Goal: Task Accomplishment & Management: Use online tool/utility

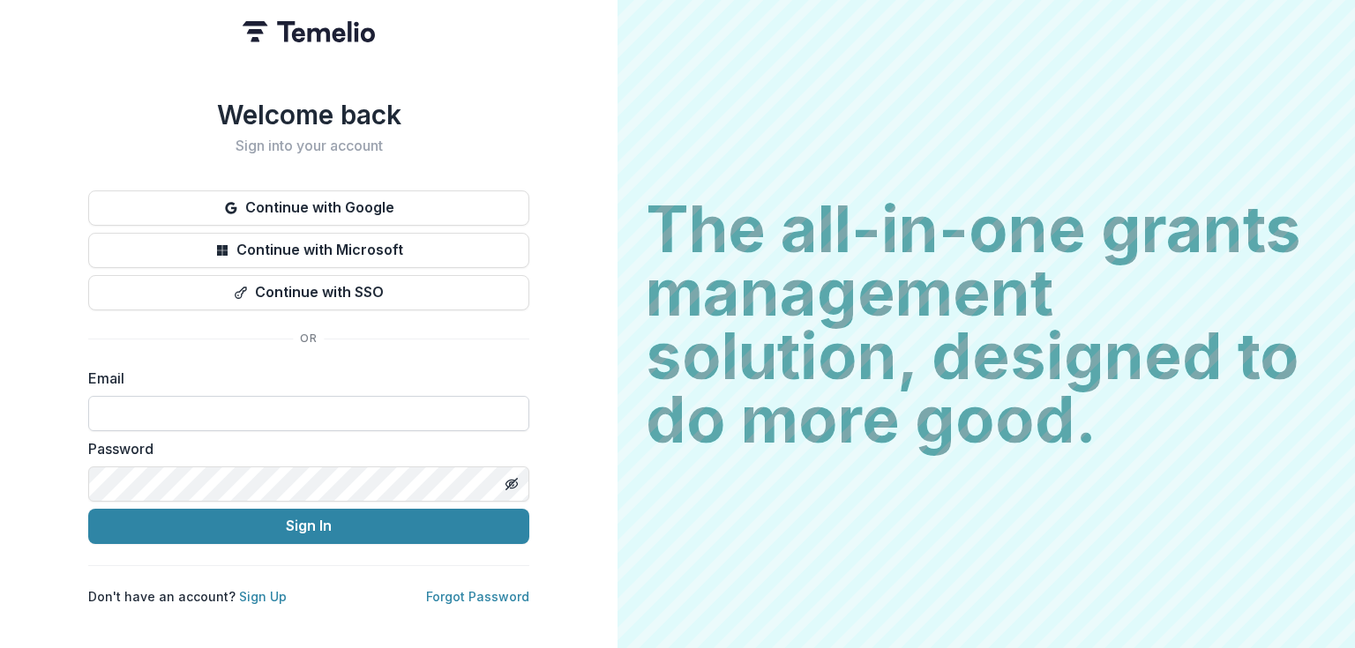
click at [156, 423] on input at bounding box center [308, 413] width 441 height 35
type input "**********"
click at [88, 509] on button "Sign In" at bounding box center [308, 526] width 441 height 35
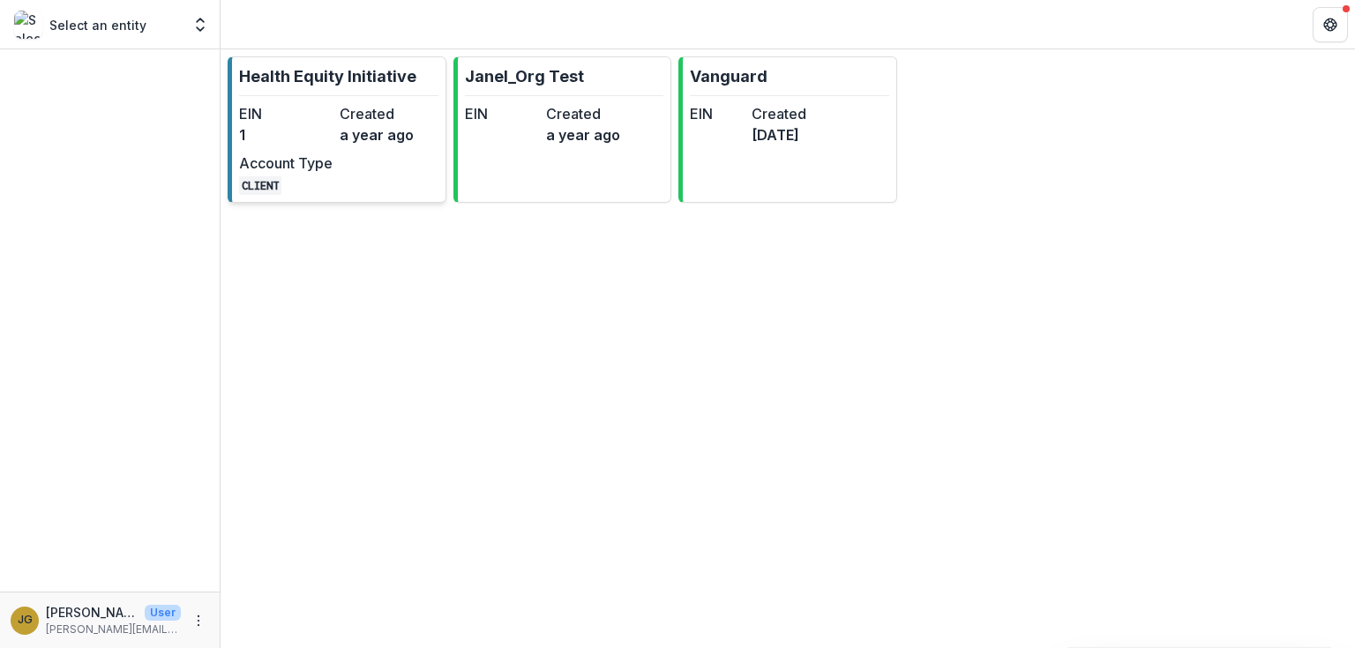
click at [299, 74] on p "Health Equity Initiative" at bounding box center [327, 76] width 177 height 24
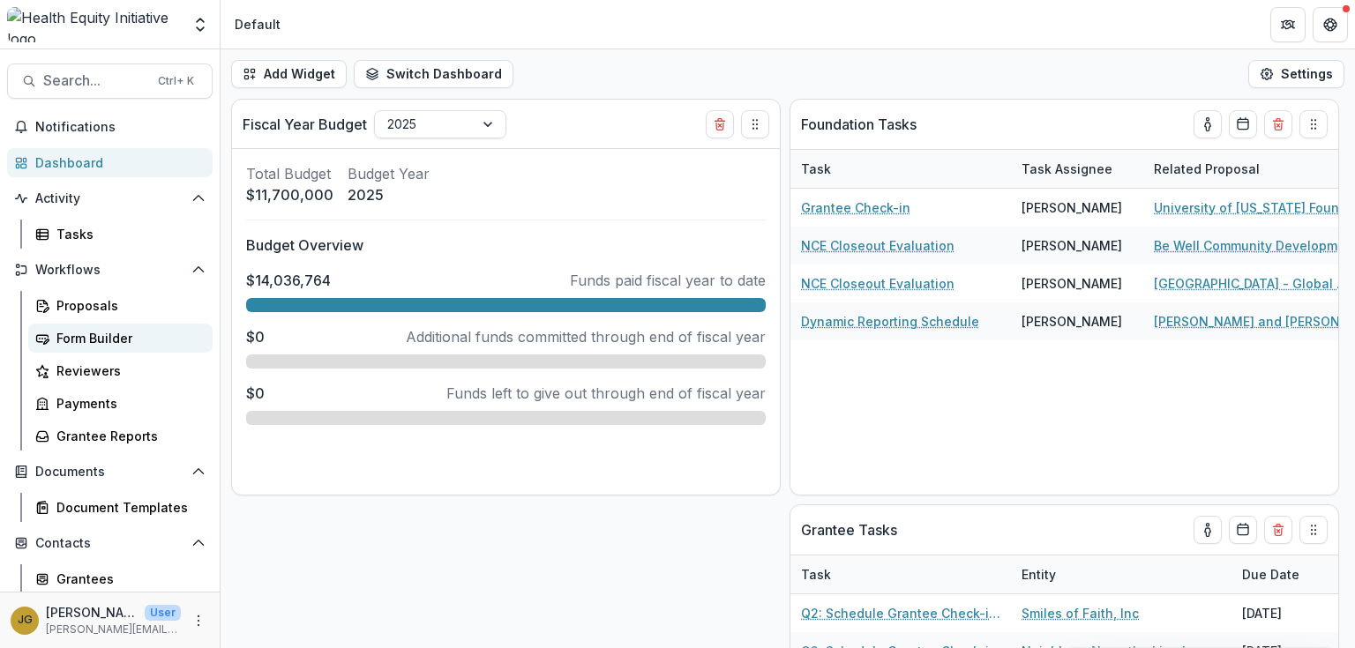
click at [93, 338] on div "Form Builder" at bounding box center [127, 338] width 142 height 19
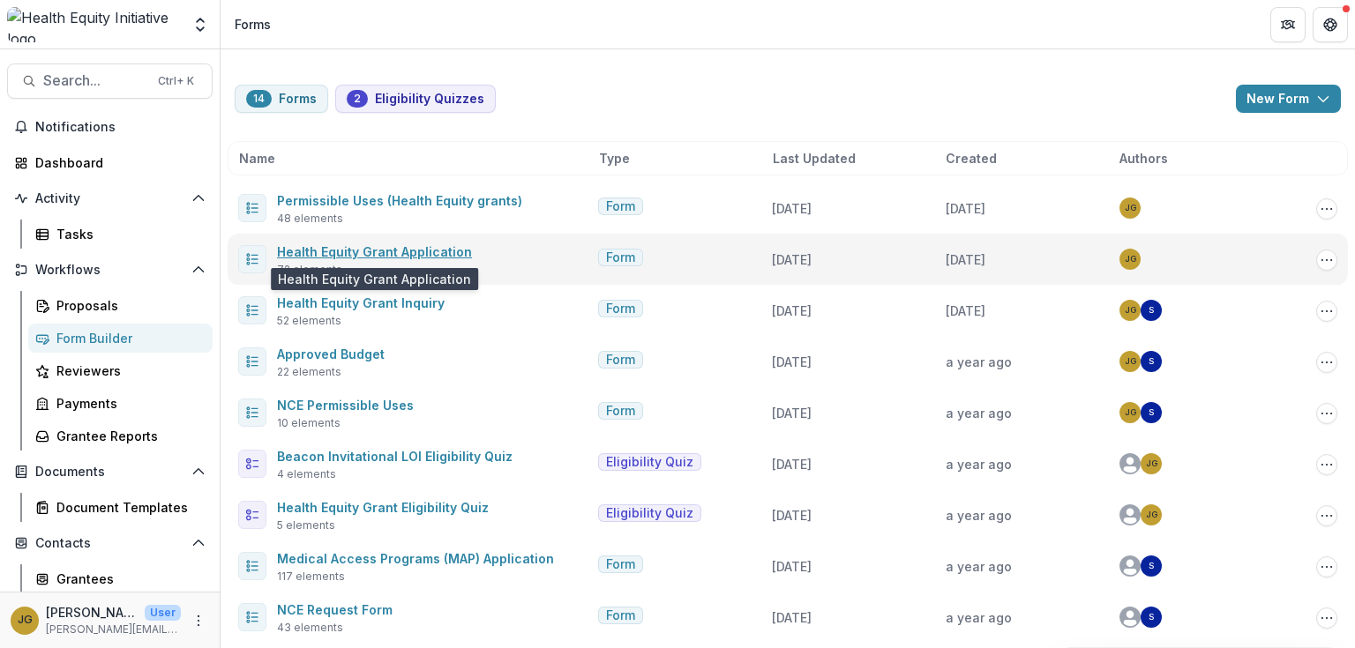
click at [388, 253] on link "Health Equity Grant Application" at bounding box center [374, 251] width 195 height 15
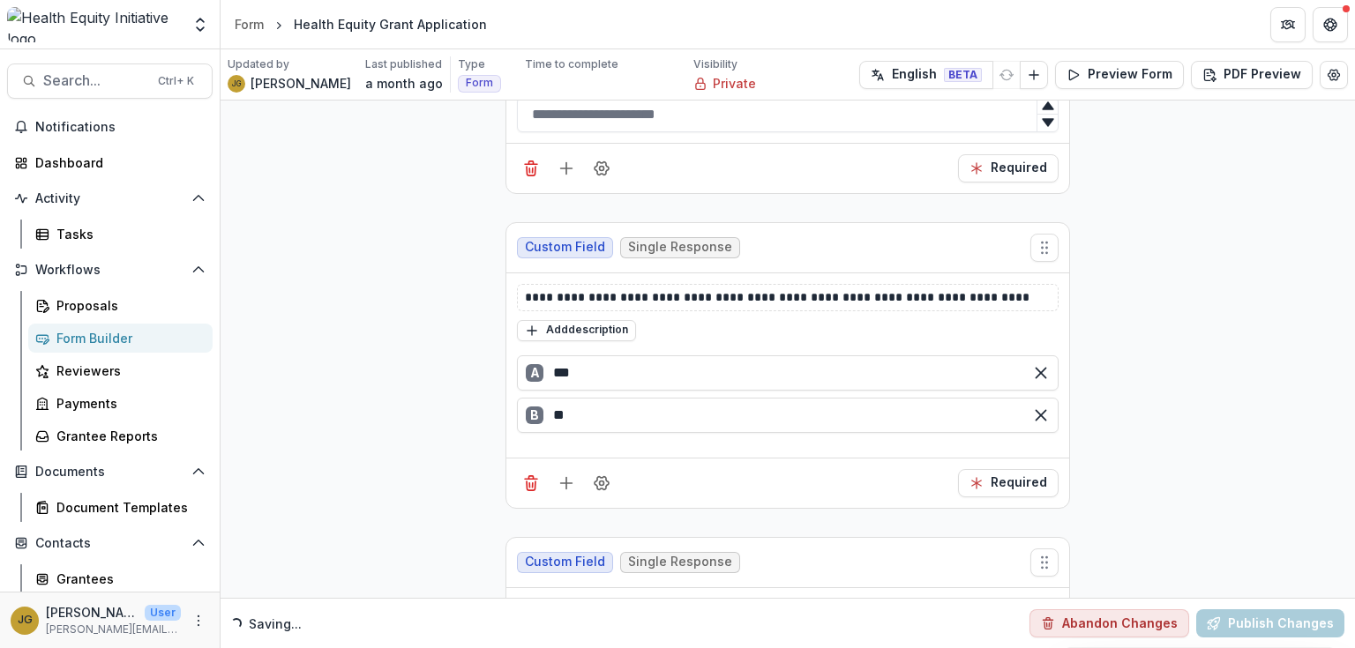
scroll to position [11698, 0]
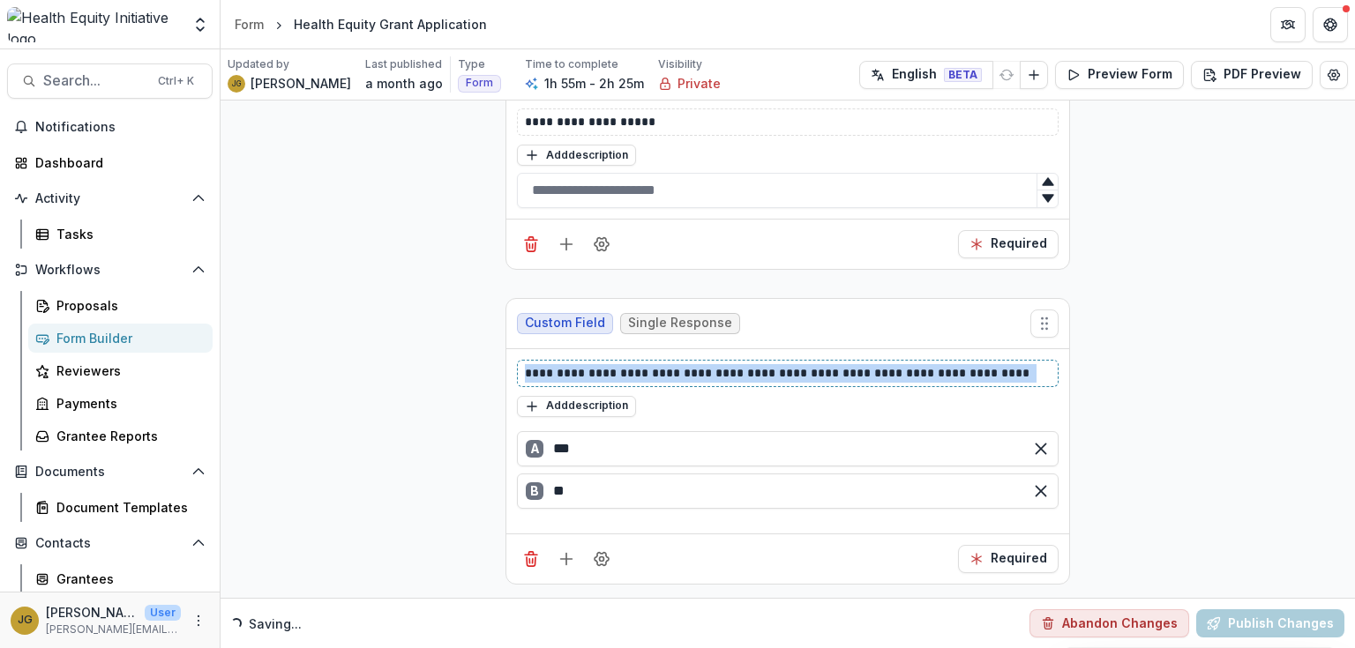
drag, startPoint x: 523, startPoint y: 265, endPoint x: 1031, endPoint y: 239, distance: 508.7
click at [1031, 299] on div "**********" at bounding box center [787, 441] width 563 height 285
copy p "**********"
click at [566, 550] on icon "Add field" at bounding box center [566, 559] width 18 height 18
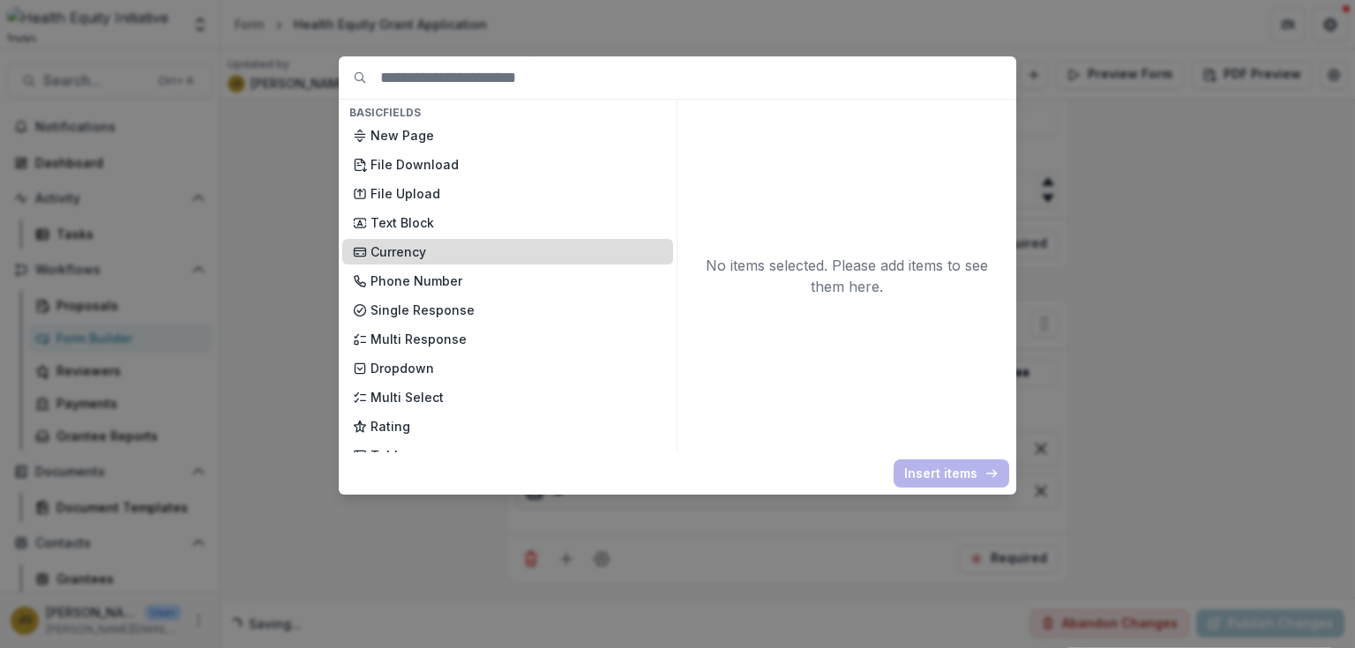
click at [385, 251] on p "Currency" at bounding box center [516, 252] width 292 height 19
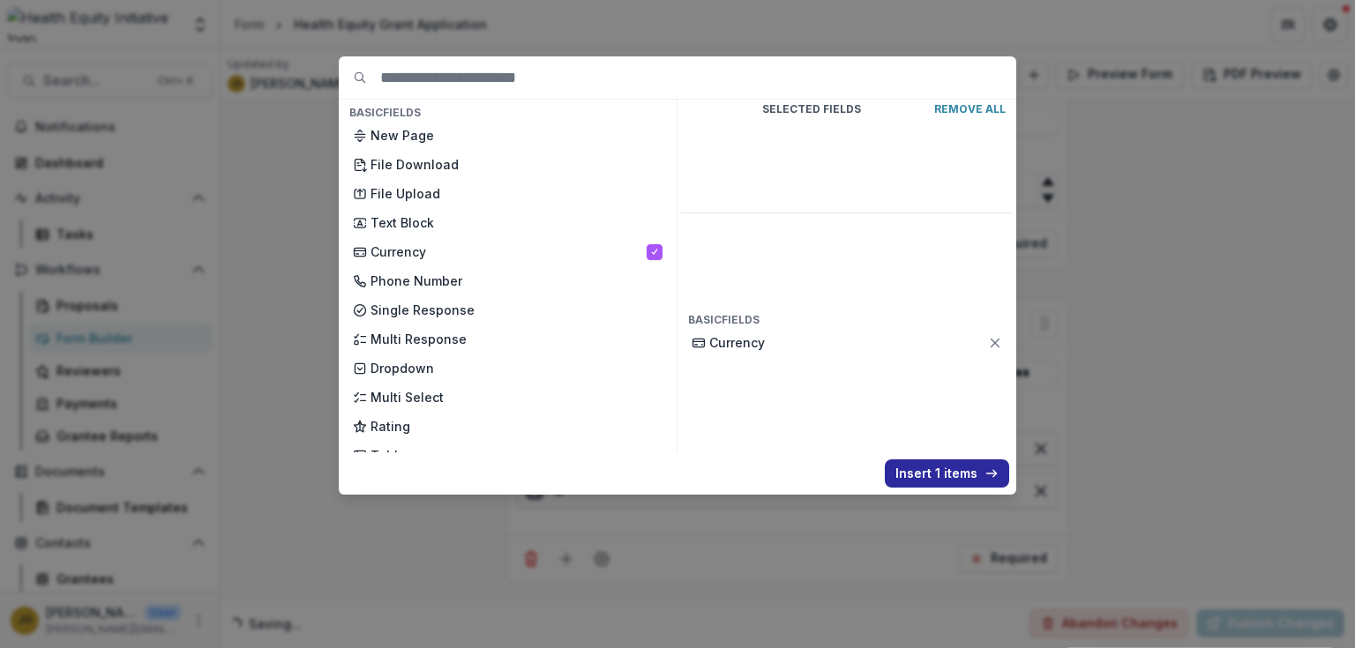
click at [923, 469] on button "Insert 1 items" at bounding box center [947, 474] width 124 height 28
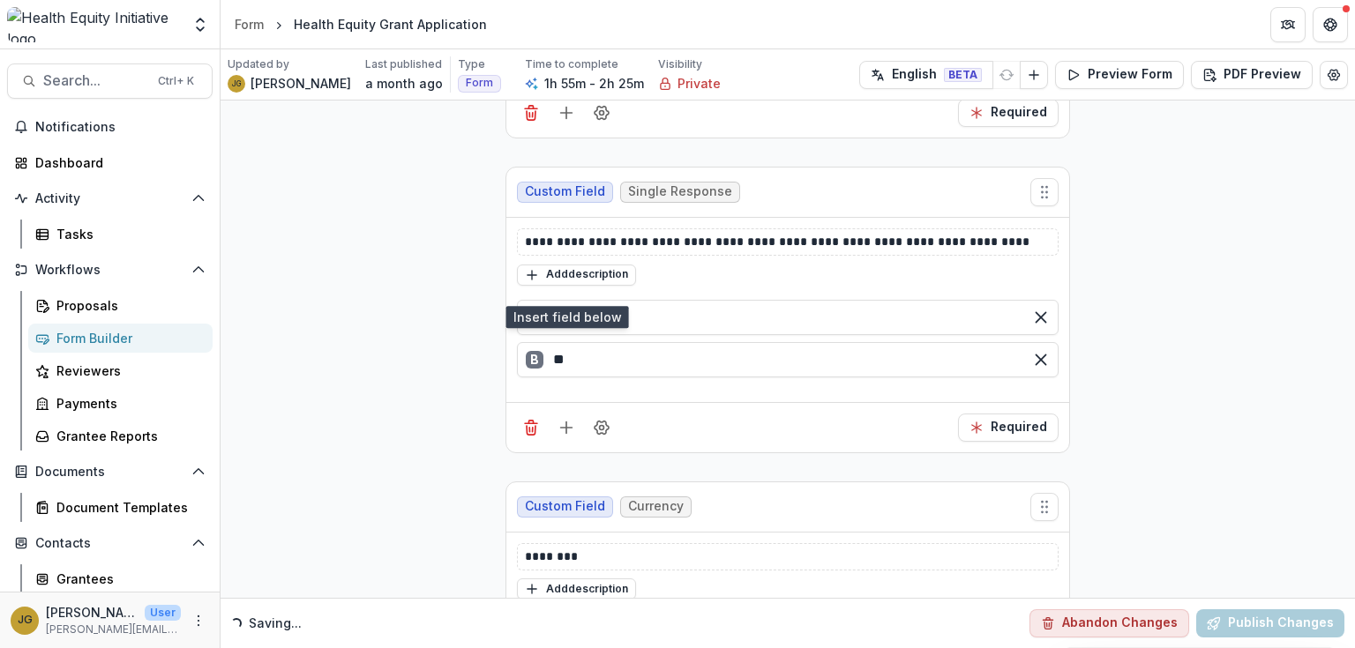
scroll to position [11904, 0]
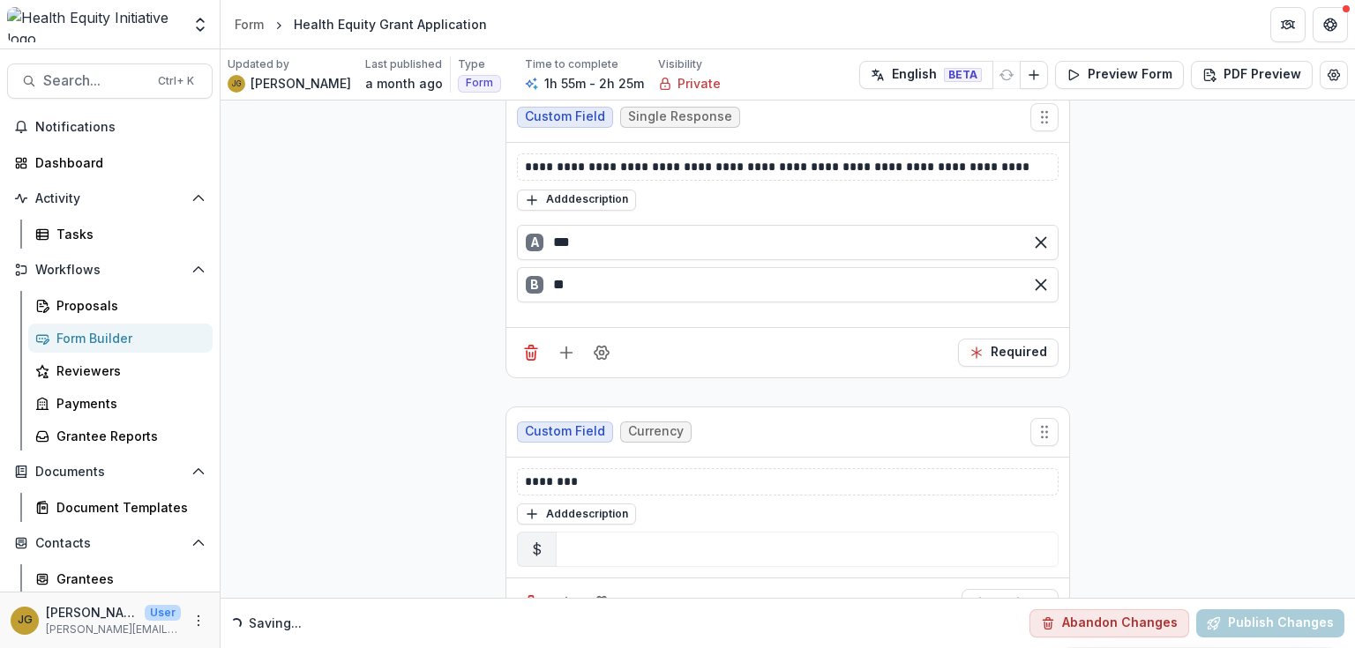
click at [543, 532] on div "$" at bounding box center [537, 549] width 40 height 35
click at [602, 597] on icon "Field Settings" at bounding box center [602, 603] width 14 height 13
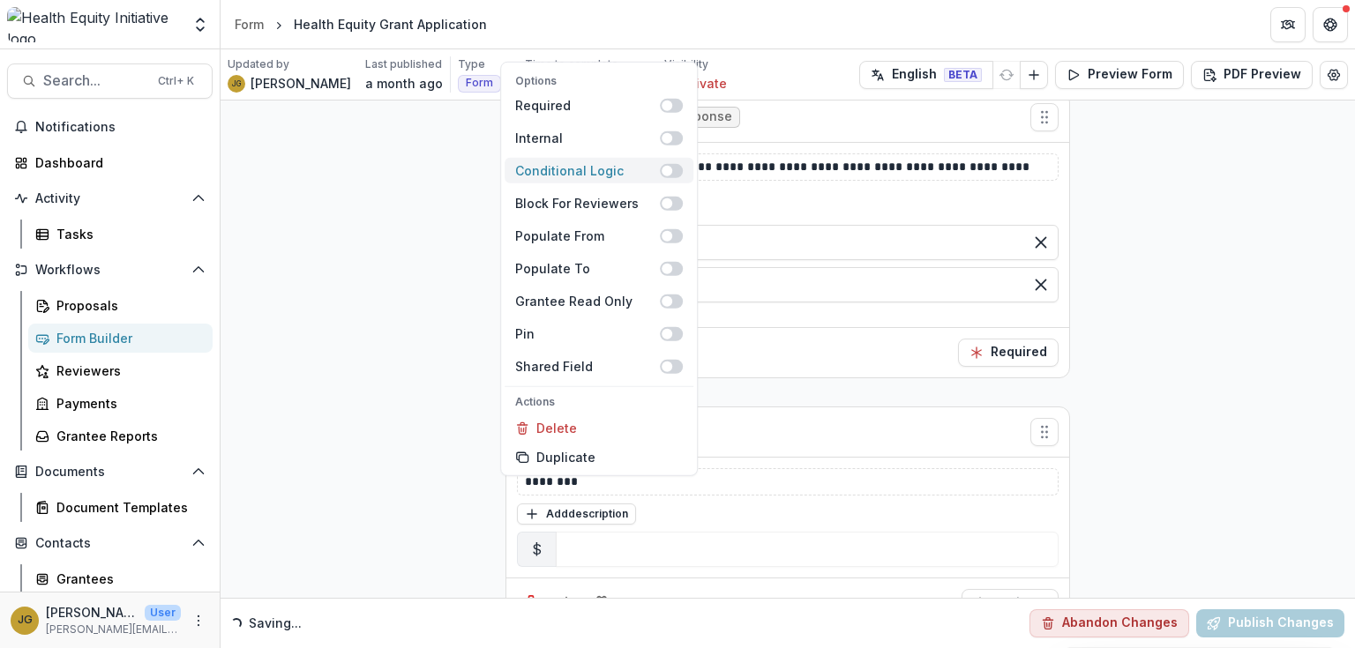
click at [680, 171] on span at bounding box center [671, 170] width 23 height 14
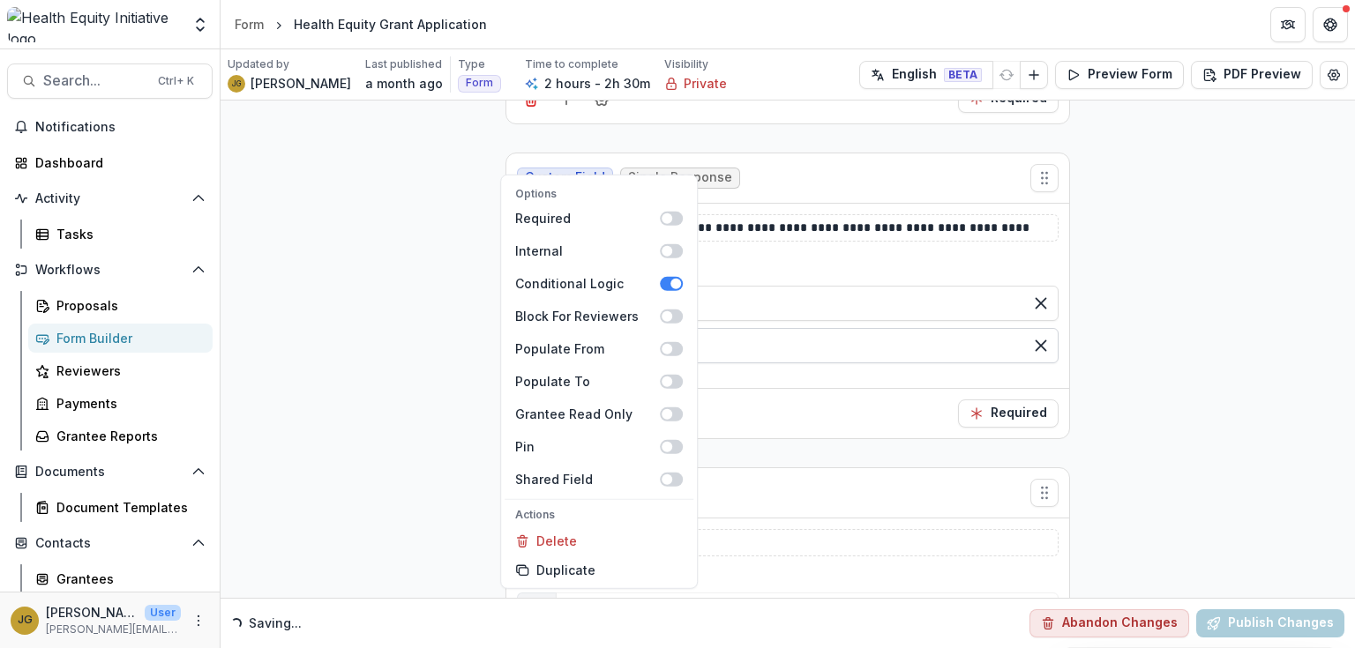
scroll to position [11965, 0]
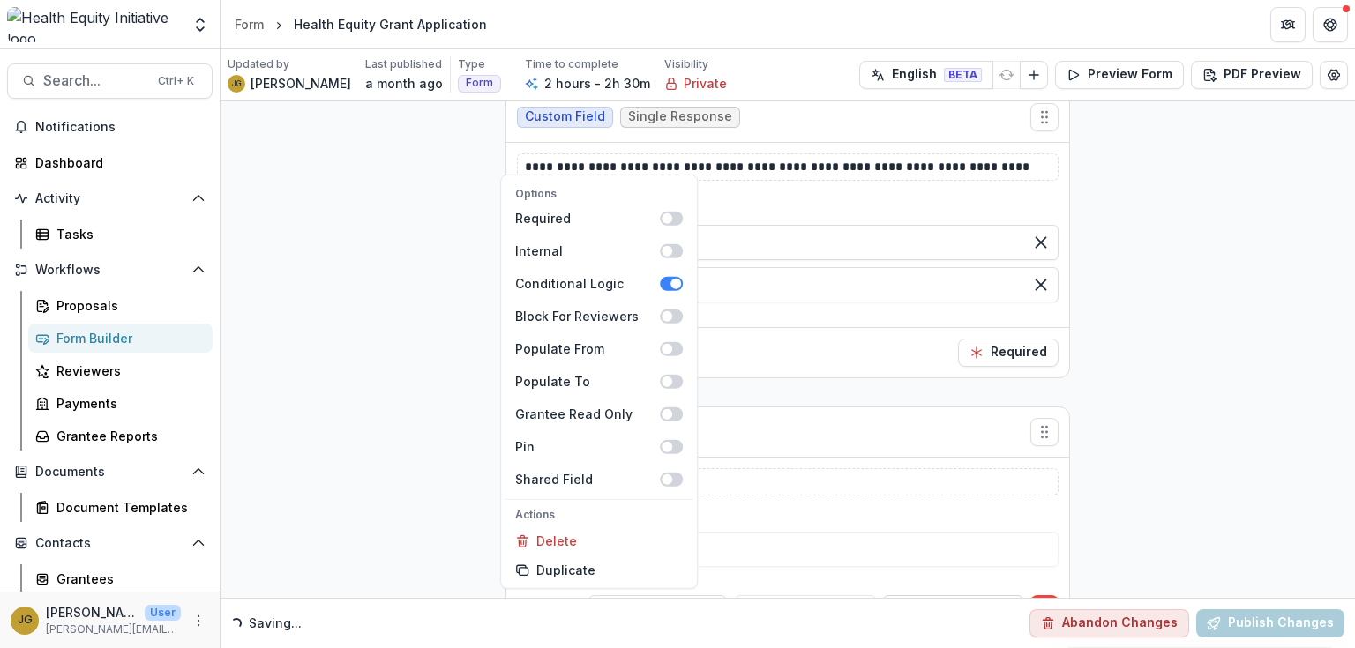
click at [911, 595] on input "text" at bounding box center [953, 609] width 140 height 28
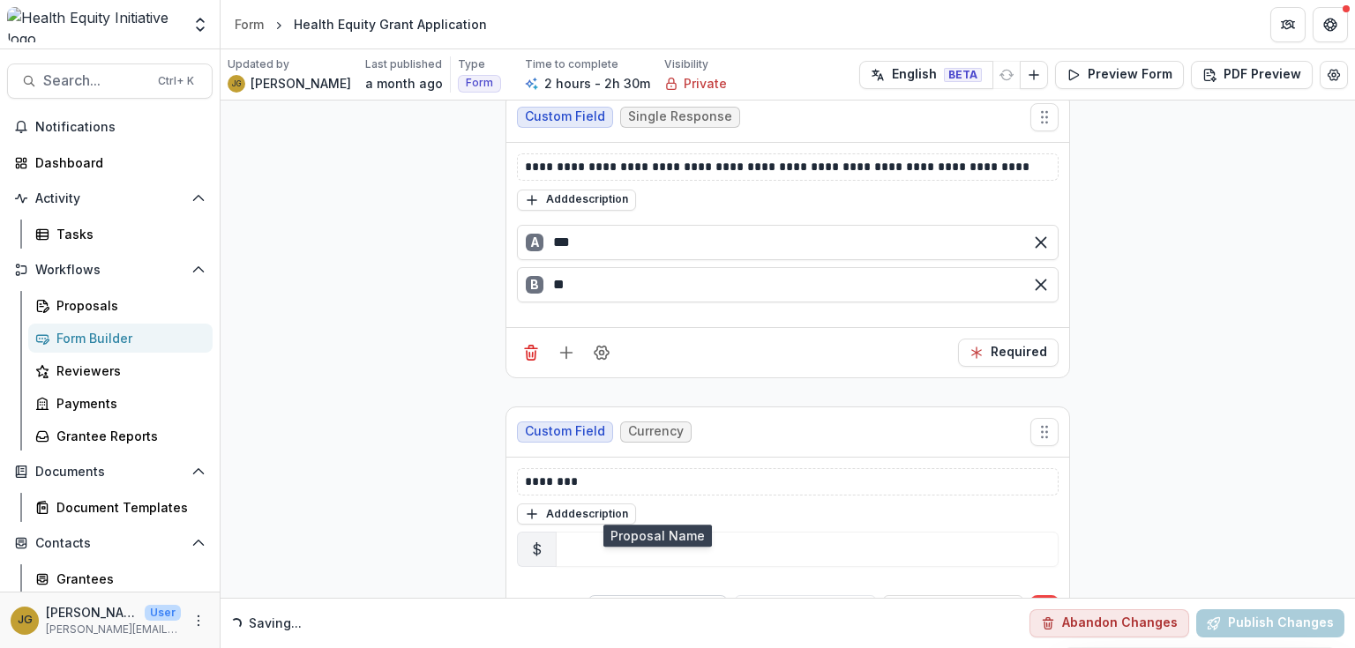
click at [672, 599] on div at bounding box center [642, 610] width 82 height 22
paste input "**********"
type input "**********"
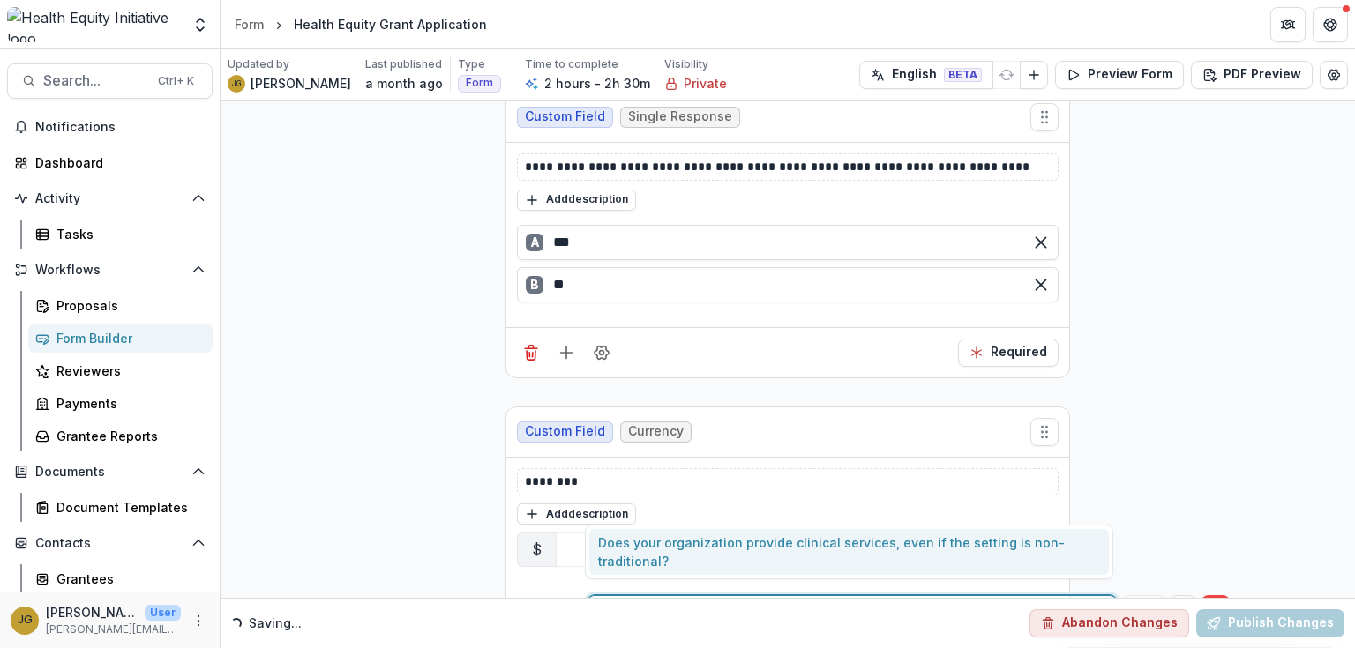
scroll to position [0, 17]
click at [645, 547] on div "Does your organization provide clinical services, even if the setting is non-tr…" at bounding box center [849, 552] width 520 height 46
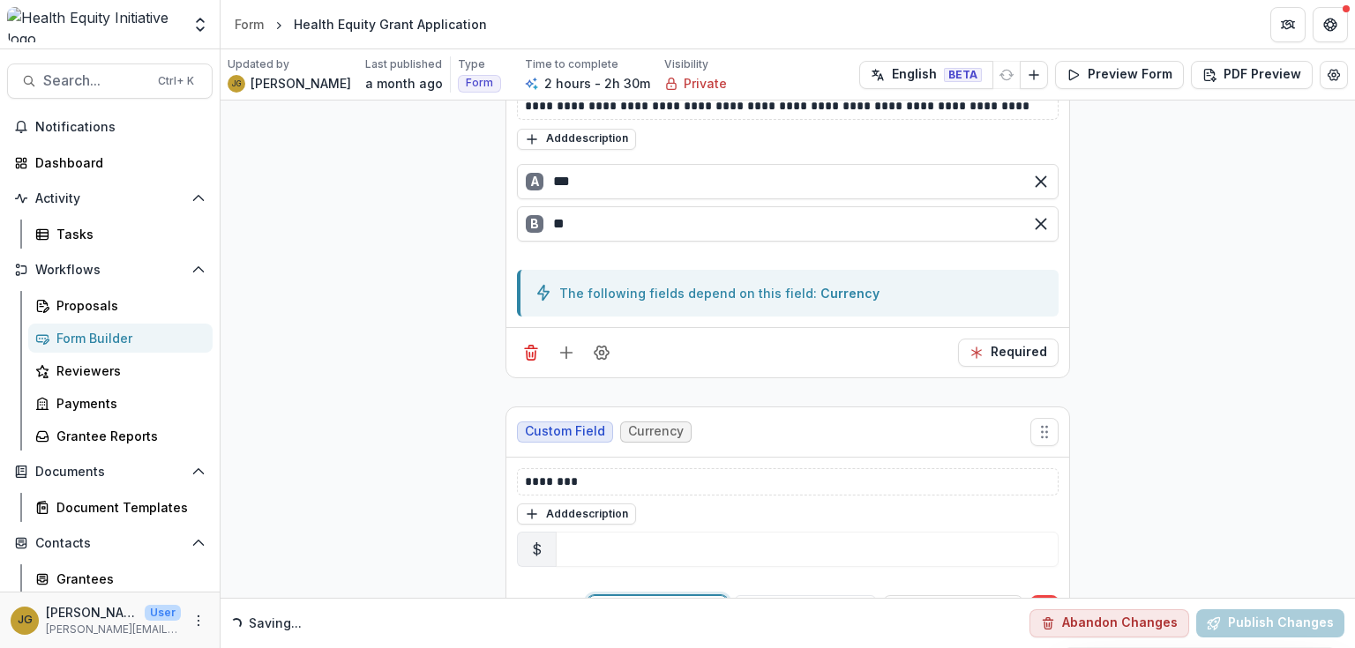
scroll to position [11904, 0]
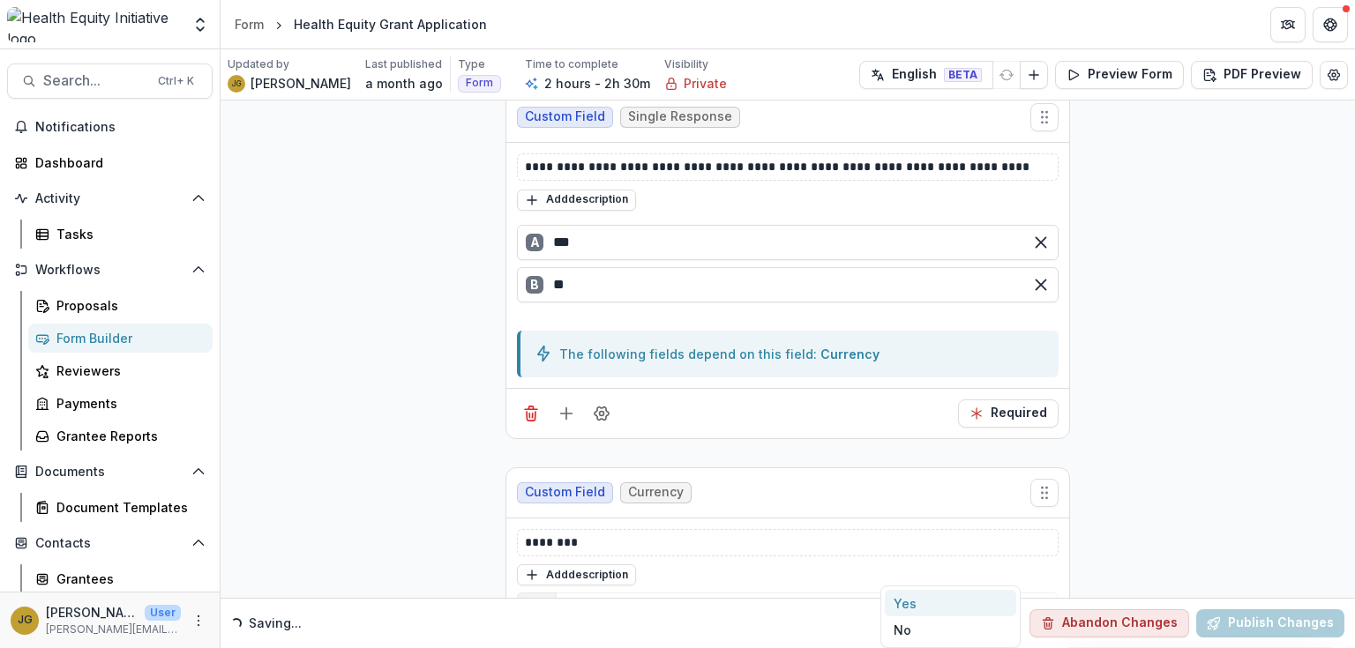
click at [900, 606] on div "Yes" at bounding box center [950, 603] width 131 height 27
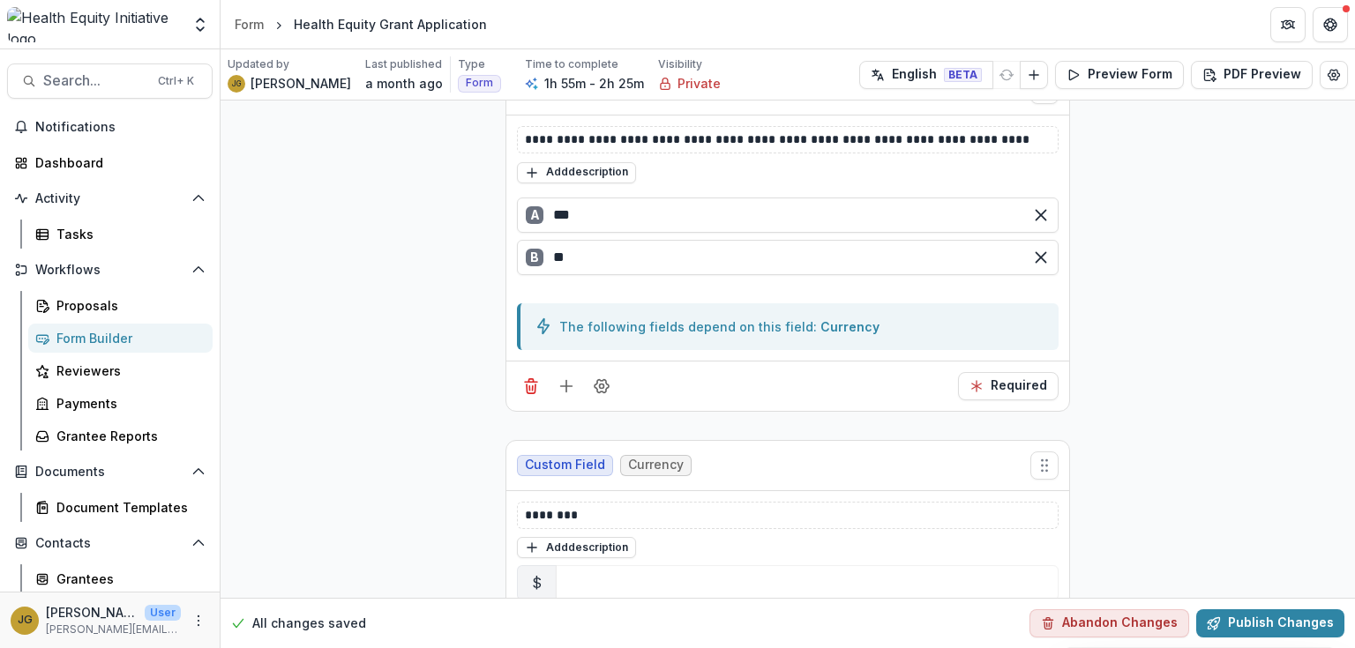
scroll to position [12009, 0]
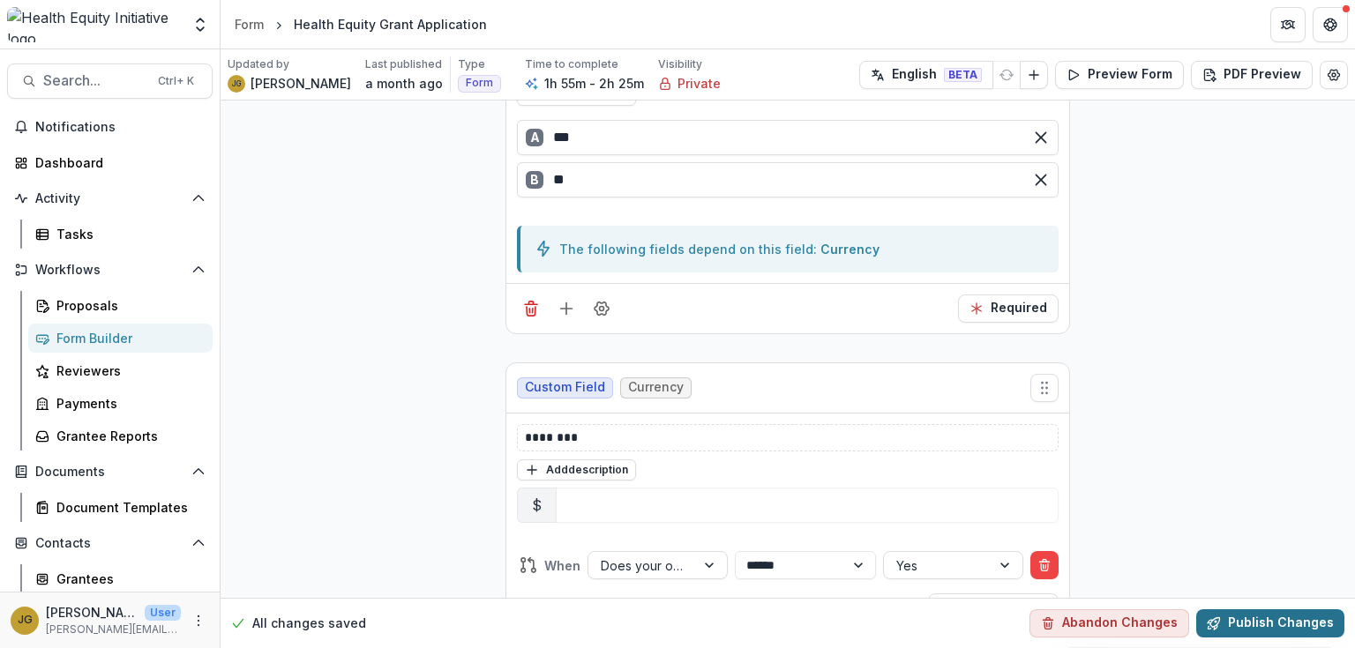
click at [1242, 621] on button "Publish Changes" at bounding box center [1270, 624] width 148 height 28
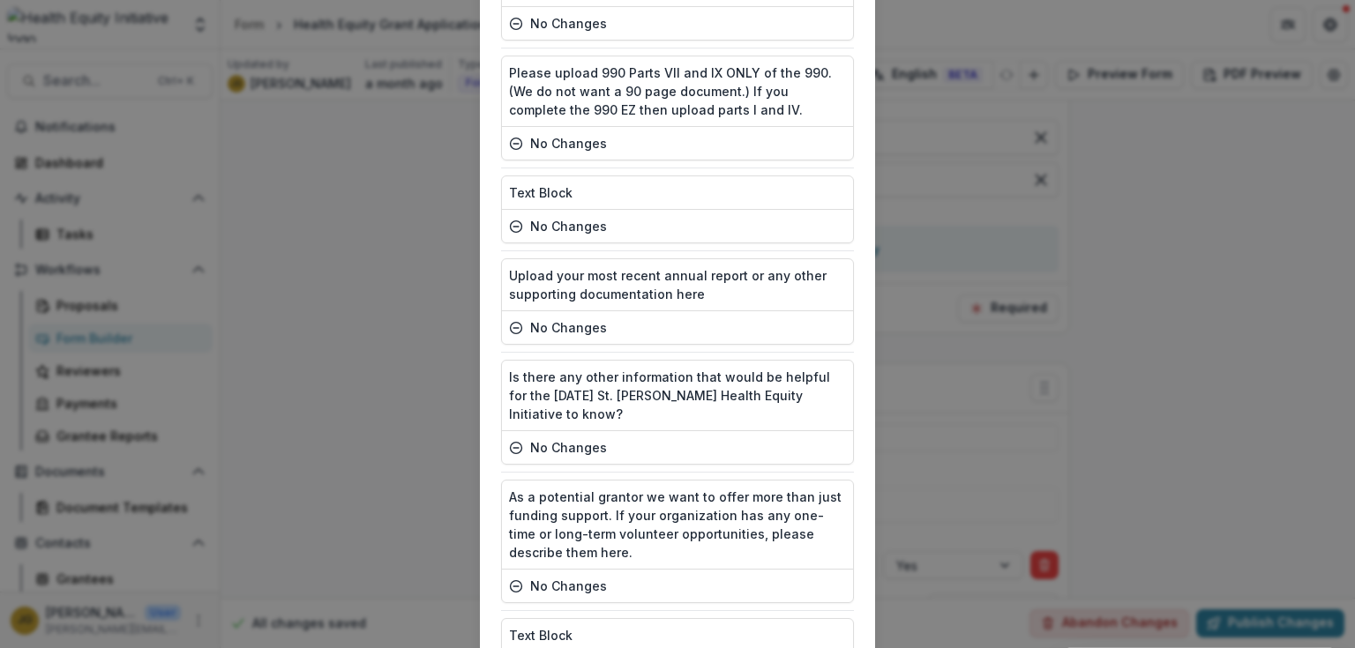
scroll to position [6455, 0]
